Goal: Information Seeking & Learning: Learn about a topic

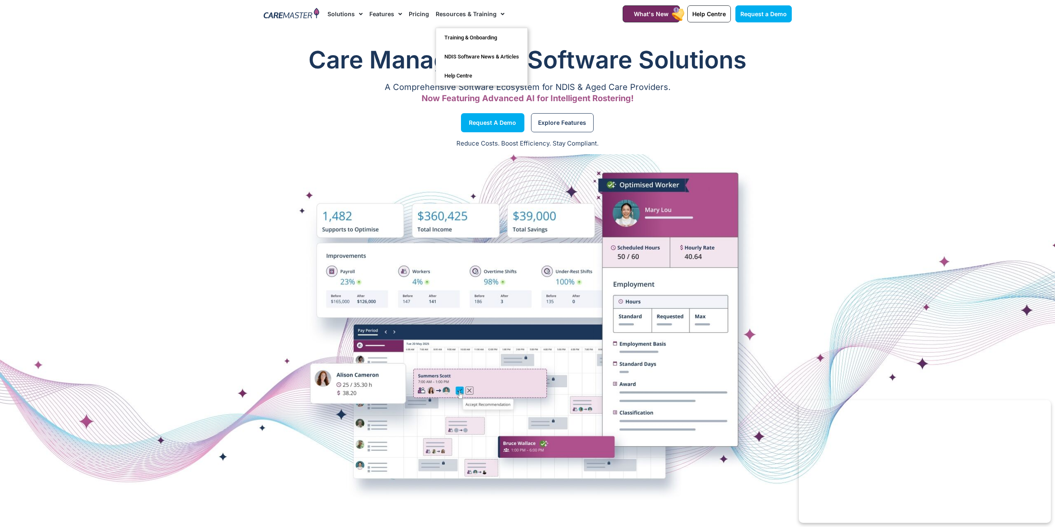
click at [468, 10] on link "Resources & Training" at bounding box center [470, 14] width 69 height 28
click at [422, 15] on link "Pricing" at bounding box center [419, 14] width 20 height 28
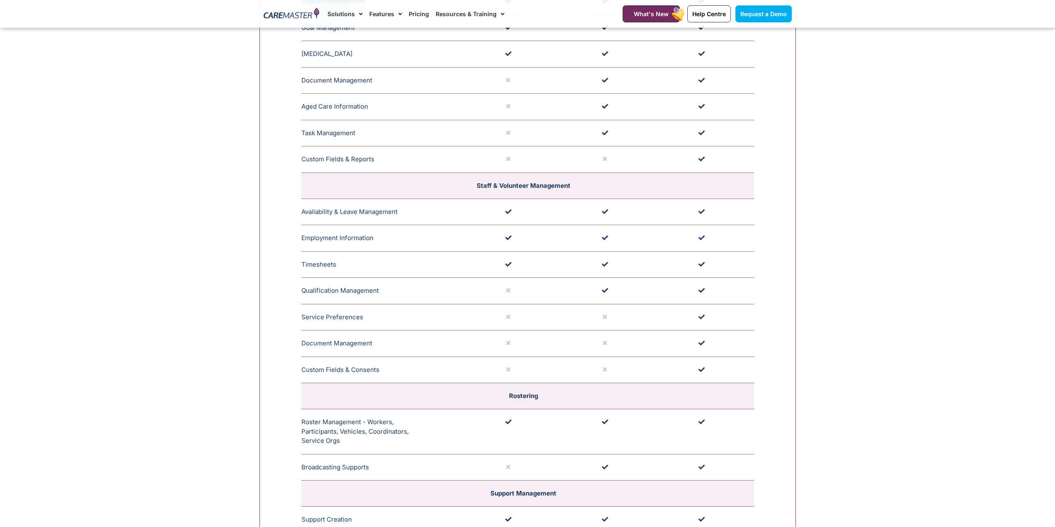
scroll to position [1161, 0]
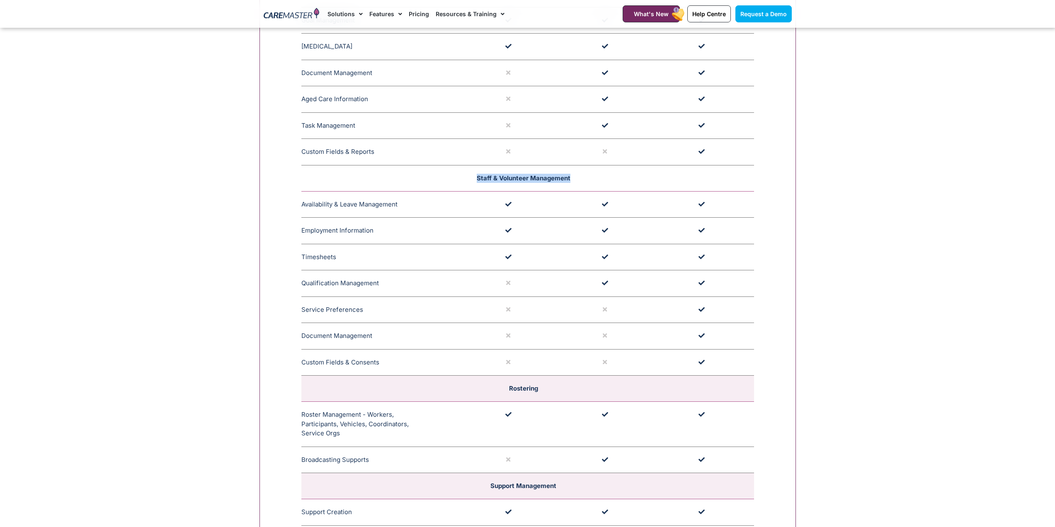
drag, startPoint x: 600, startPoint y: 175, endPoint x: 450, endPoint y: 179, distance: 149.7
click at [450, 179] on td "Staff & Volunteer Management" at bounding box center [527, 178] width 453 height 26
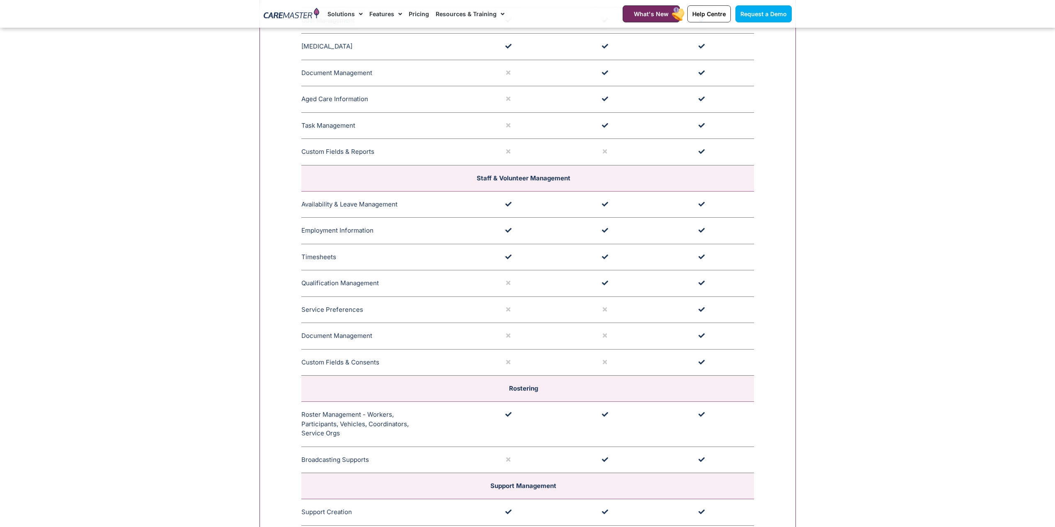
click at [519, 366] on td at bounding box center [512, 362] width 97 height 27
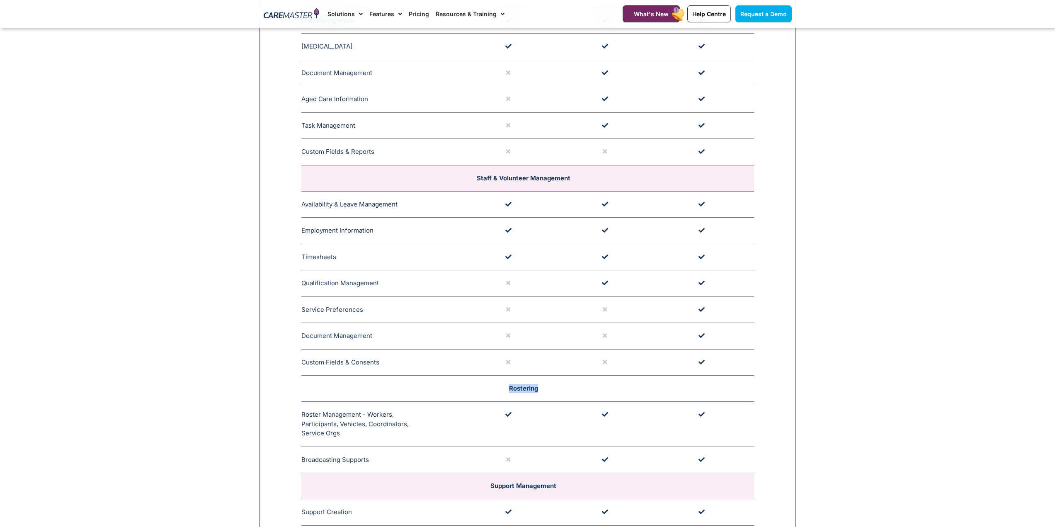
drag, startPoint x: 542, startPoint y: 390, endPoint x: 455, endPoint y: 381, distance: 87.5
click at [455, 381] on td "Rostering" at bounding box center [527, 389] width 453 height 26
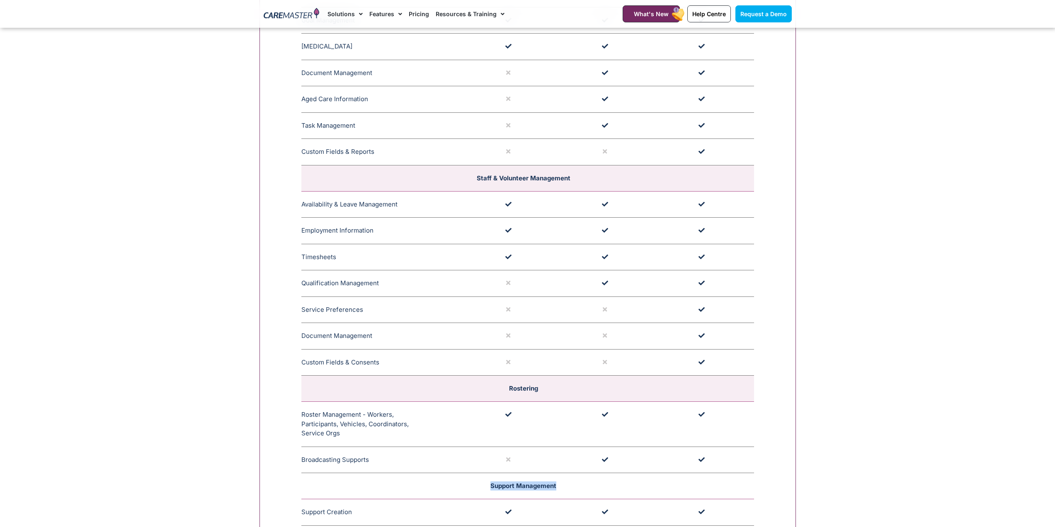
drag, startPoint x: 474, startPoint y: 485, endPoint x: 442, endPoint y: 482, distance: 32.5
click at [442, 482] on td "Support Management" at bounding box center [527, 486] width 453 height 26
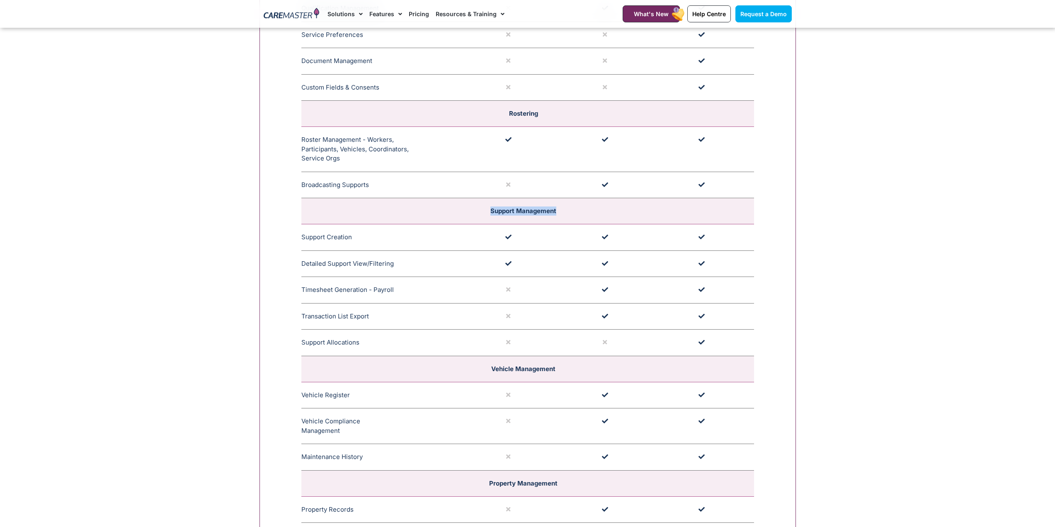
scroll to position [1451, 0]
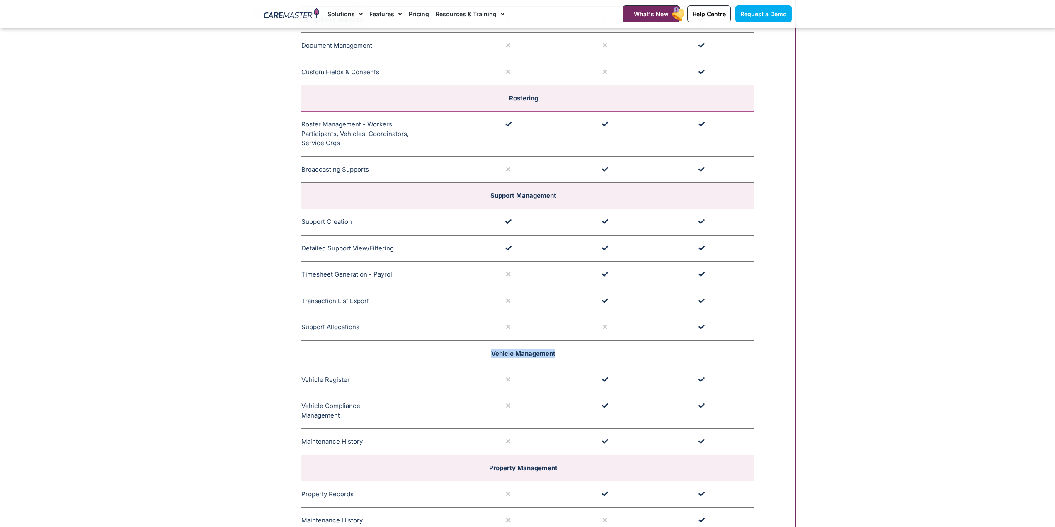
click at [404, 352] on td "Vehicle Management" at bounding box center [527, 353] width 453 height 26
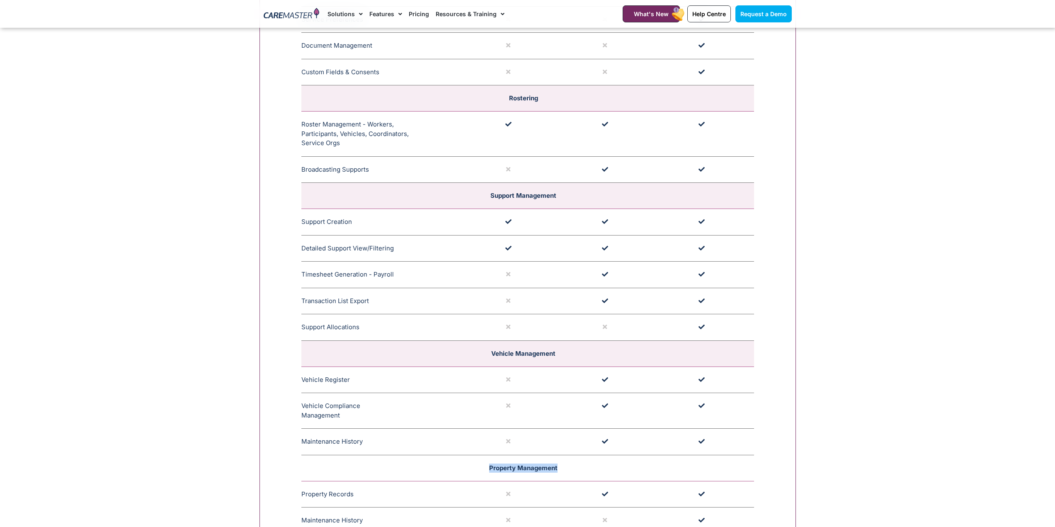
drag, startPoint x: 563, startPoint y: 470, endPoint x: 408, endPoint y: 459, distance: 155.0
click at [408, 459] on td "Property Management" at bounding box center [527, 468] width 453 height 26
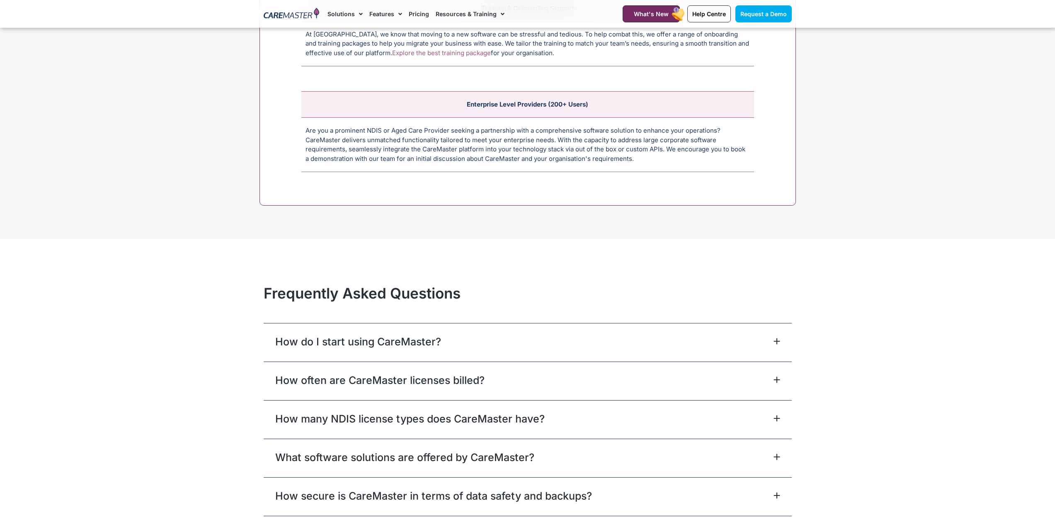
scroll to position [3399, 0]
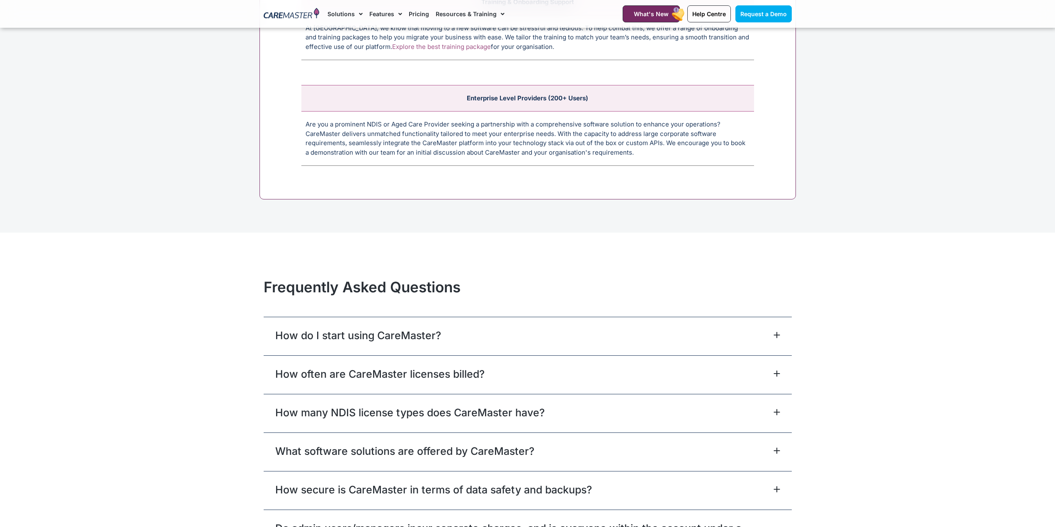
click at [768, 337] on div "How do I start using CareMaster?" at bounding box center [528, 336] width 528 height 39
click at [780, 332] on div "How do I start using CareMaster?" at bounding box center [528, 336] width 528 height 39
click at [767, 337] on div "How do I start using CareMaster?" at bounding box center [528, 336] width 528 height 39
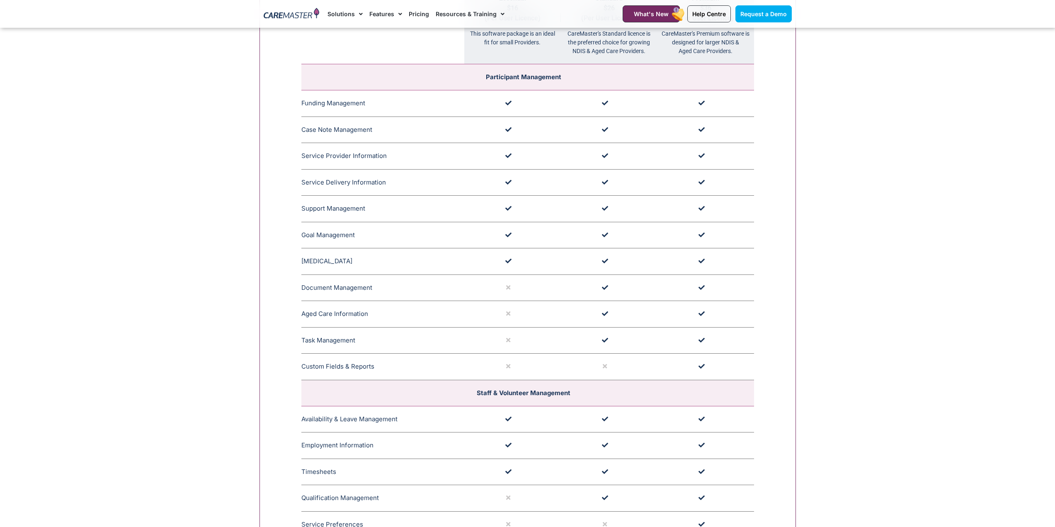
scroll to position [1119, 0]
